Goal: Task Accomplishment & Management: Complete application form

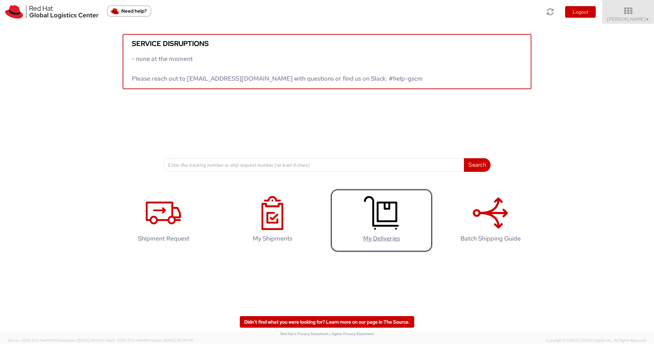
click at [373, 240] on h4 "My Deliveries" at bounding box center [381, 238] width 88 height 7
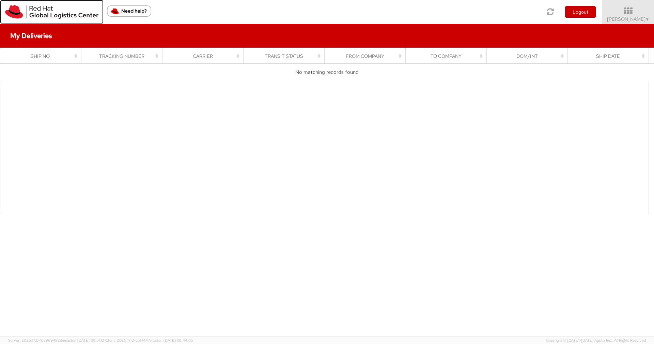
click at [51, 10] on img at bounding box center [51, 12] width 93 height 14
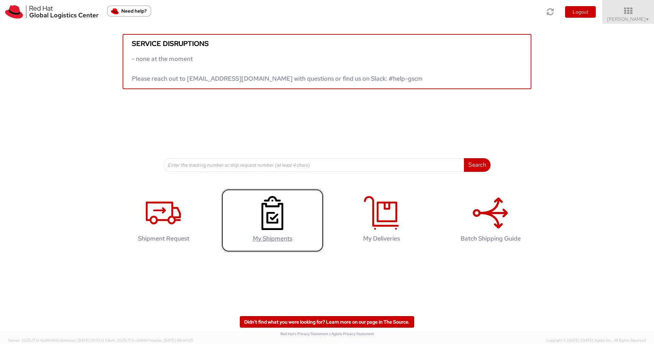
click at [268, 234] on link "My Shipments" at bounding box center [272, 221] width 102 height 64
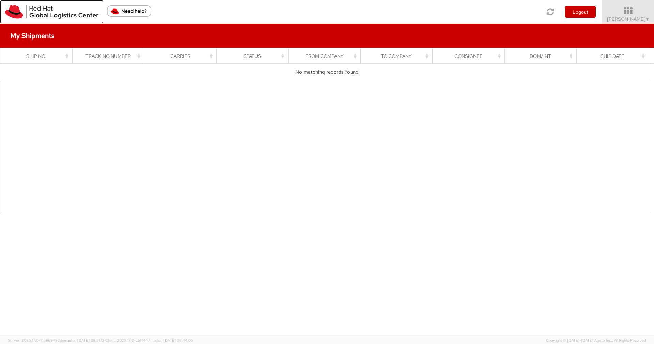
click at [40, 11] on img at bounding box center [51, 12] width 93 height 14
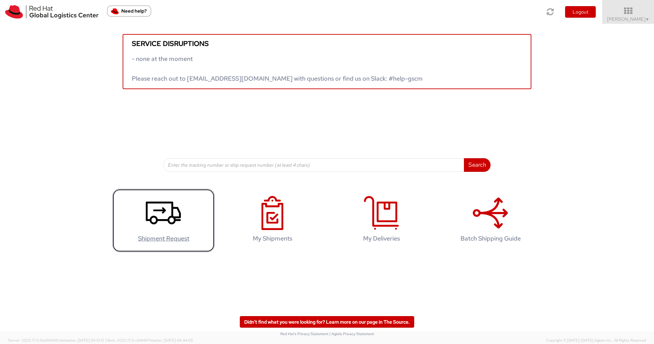
click at [166, 235] on h4 "Shipment Request" at bounding box center [163, 238] width 88 height 7
